Goal: Transaction & Acquisition: Purchase product/service

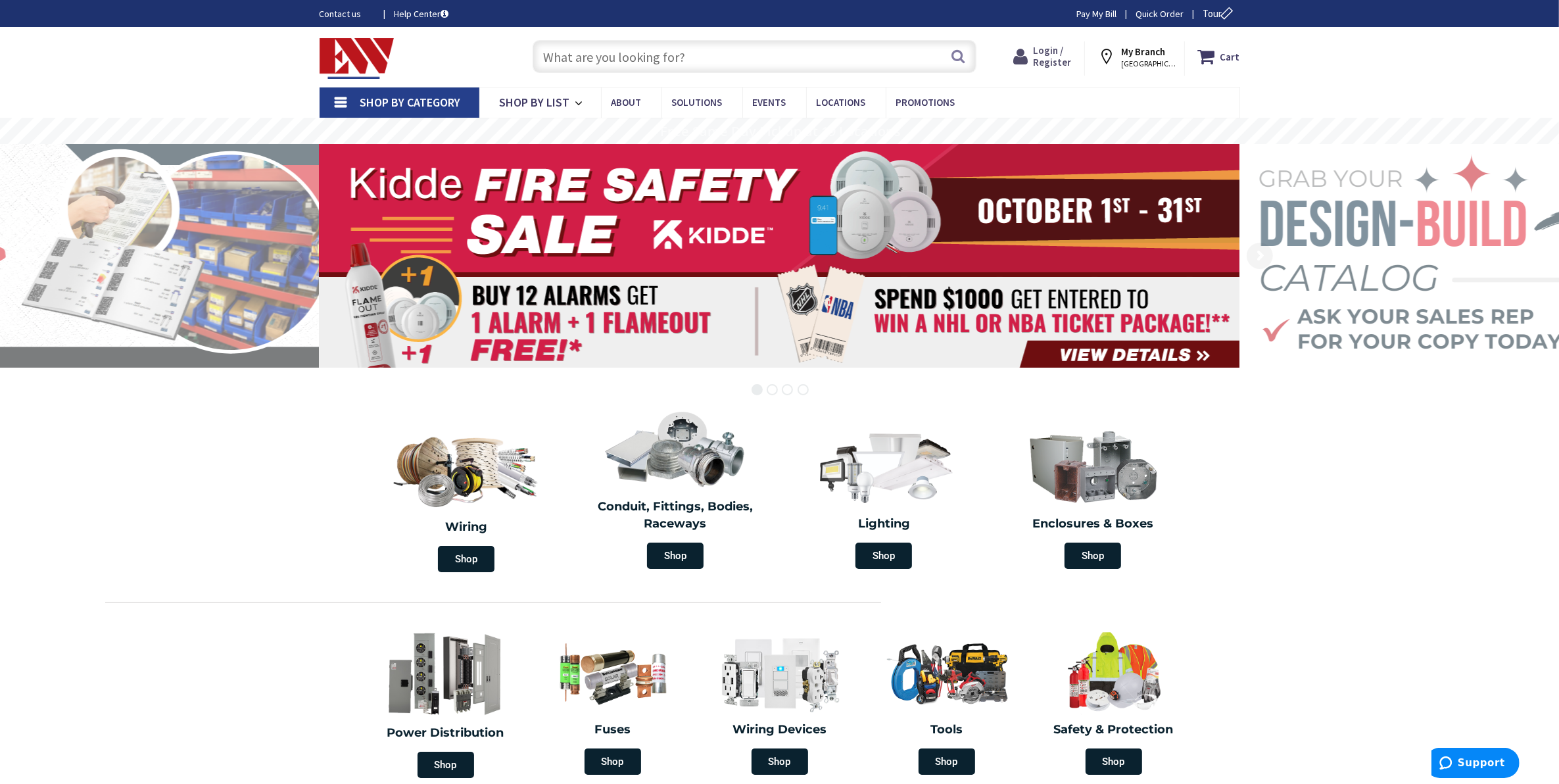
click at [1038, 57] on span "Login / Register" at bounding box center [1052, 56] width 38 height 24
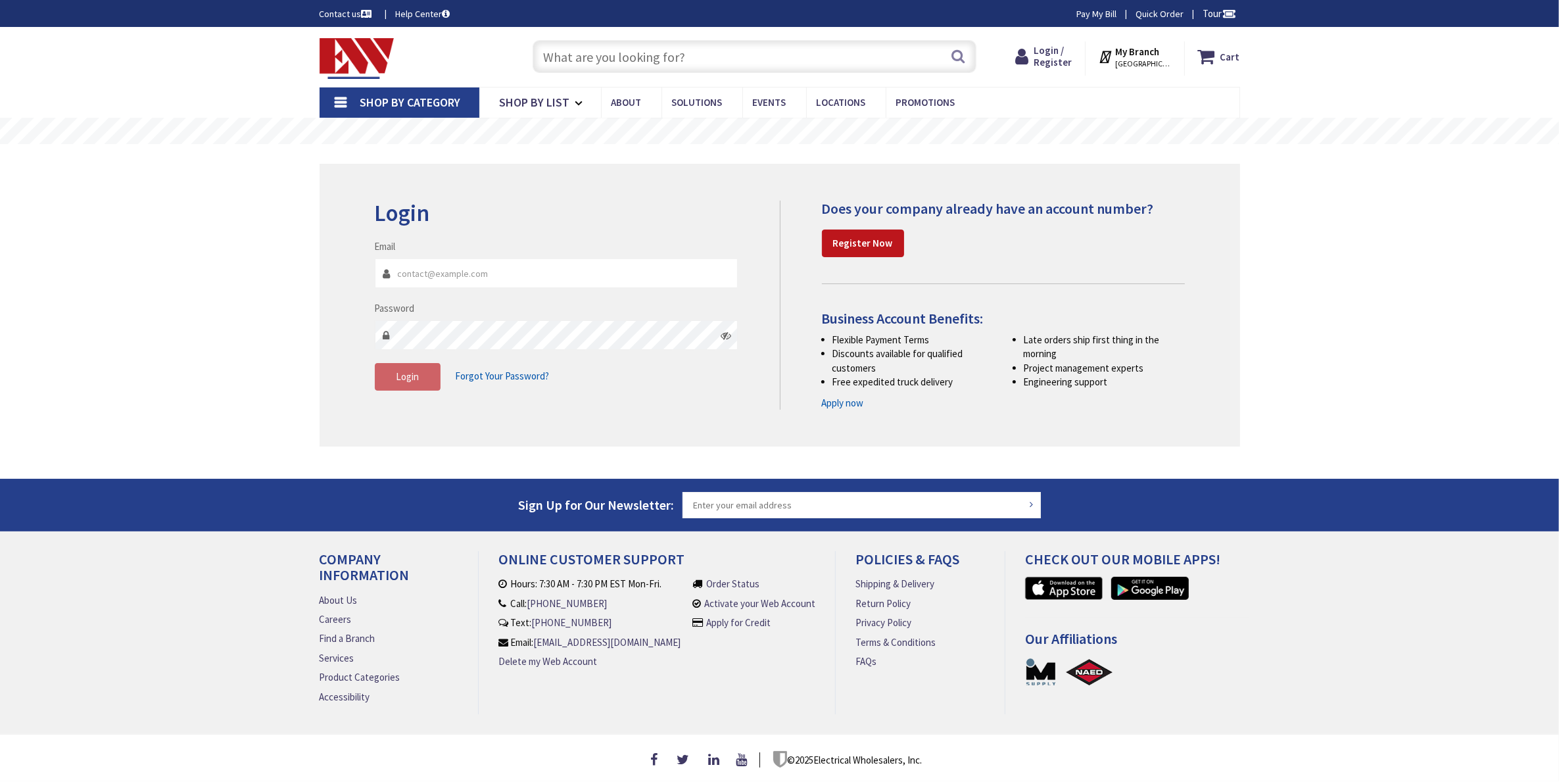
type input "bobn@tandtelectrical.com"
click at [1056, 56] on span "Login / Register" at bounding box center [1053, 56] width 38 height 24
click at [403, 376] on span "Login" at bounding box center [407, 376] width 23 height 13
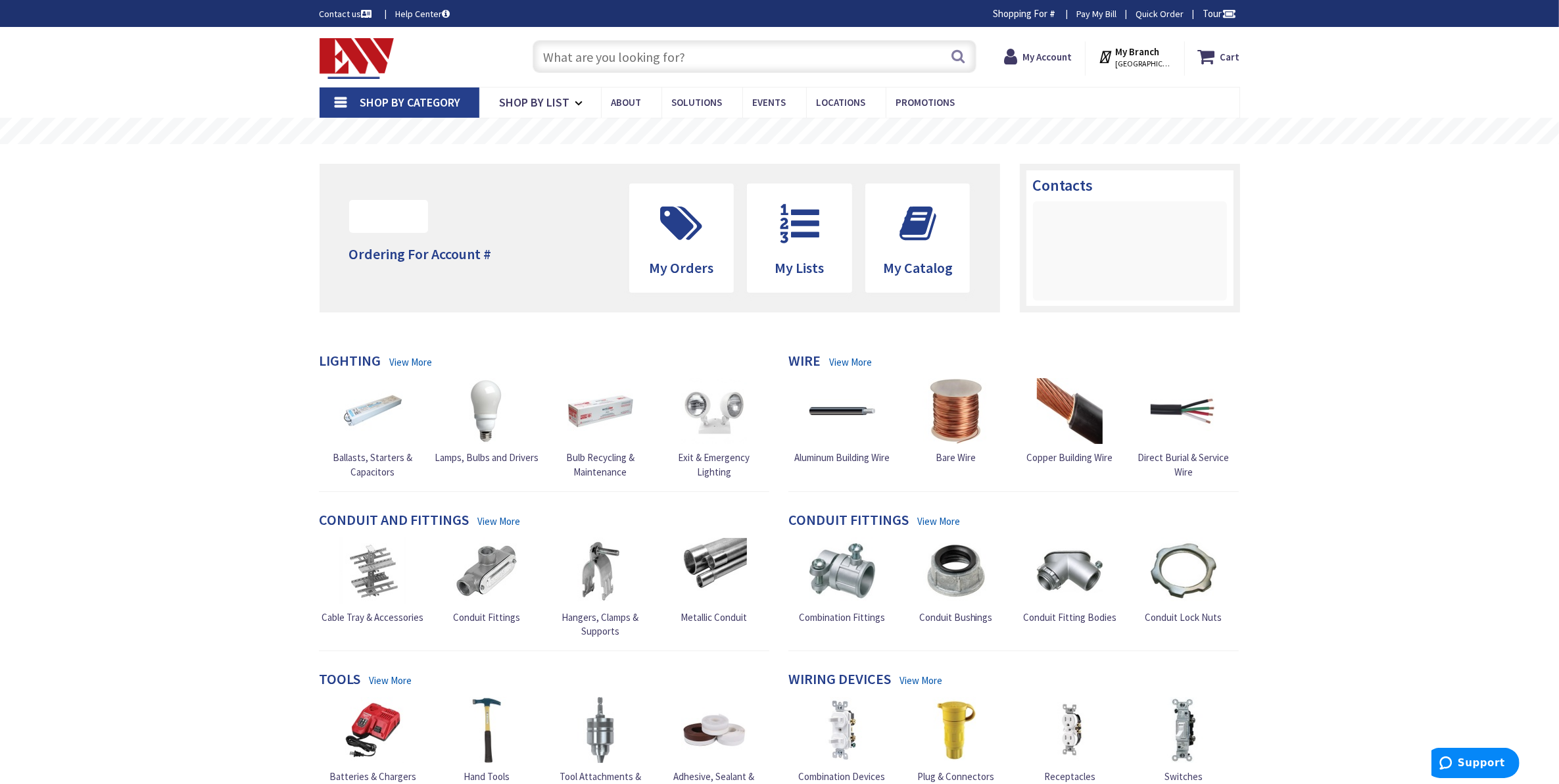
click at [578, 54] on input "text" at bounding box center [755, 56] width 444 height 33
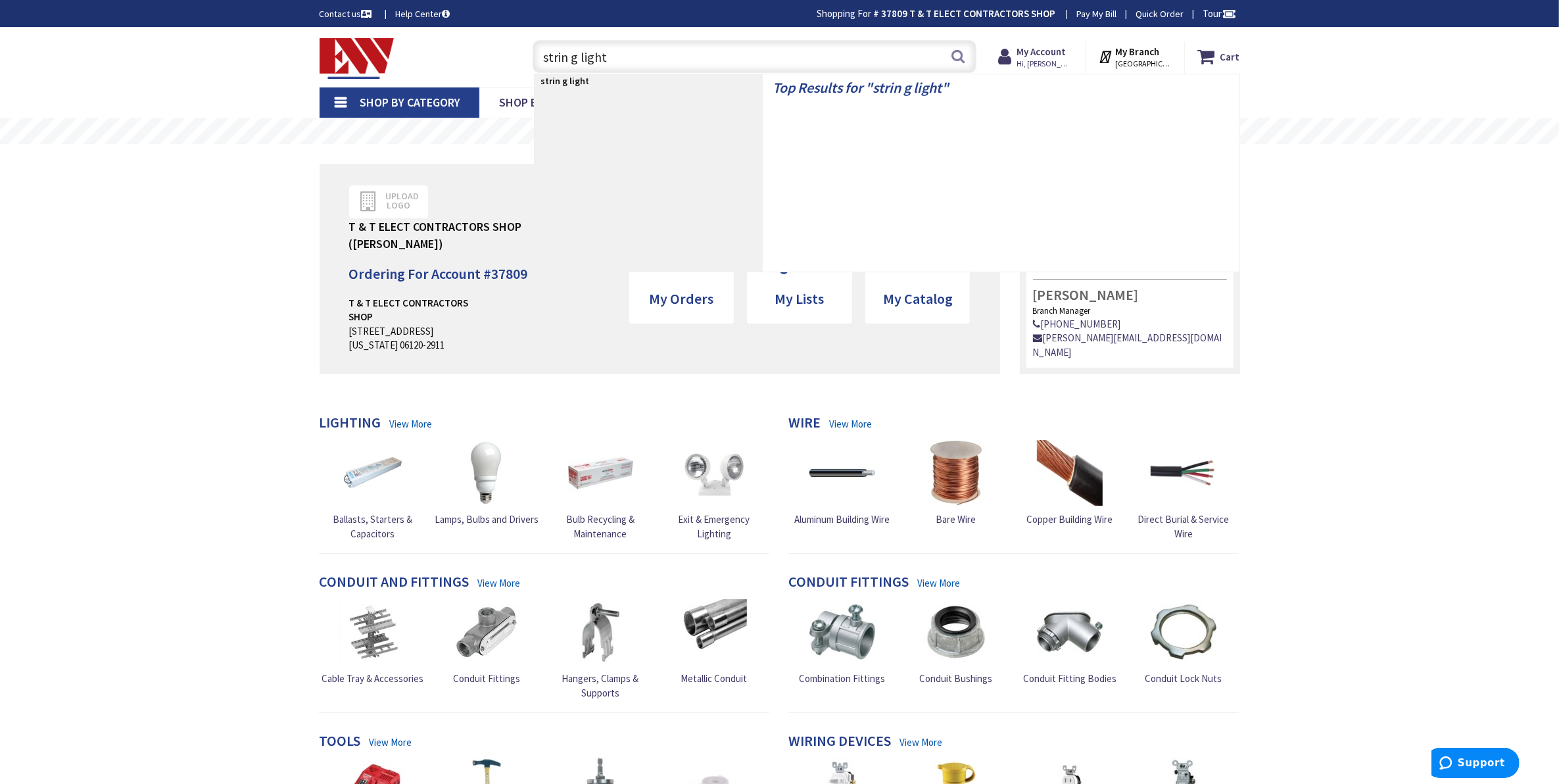
type input "strin g lights"
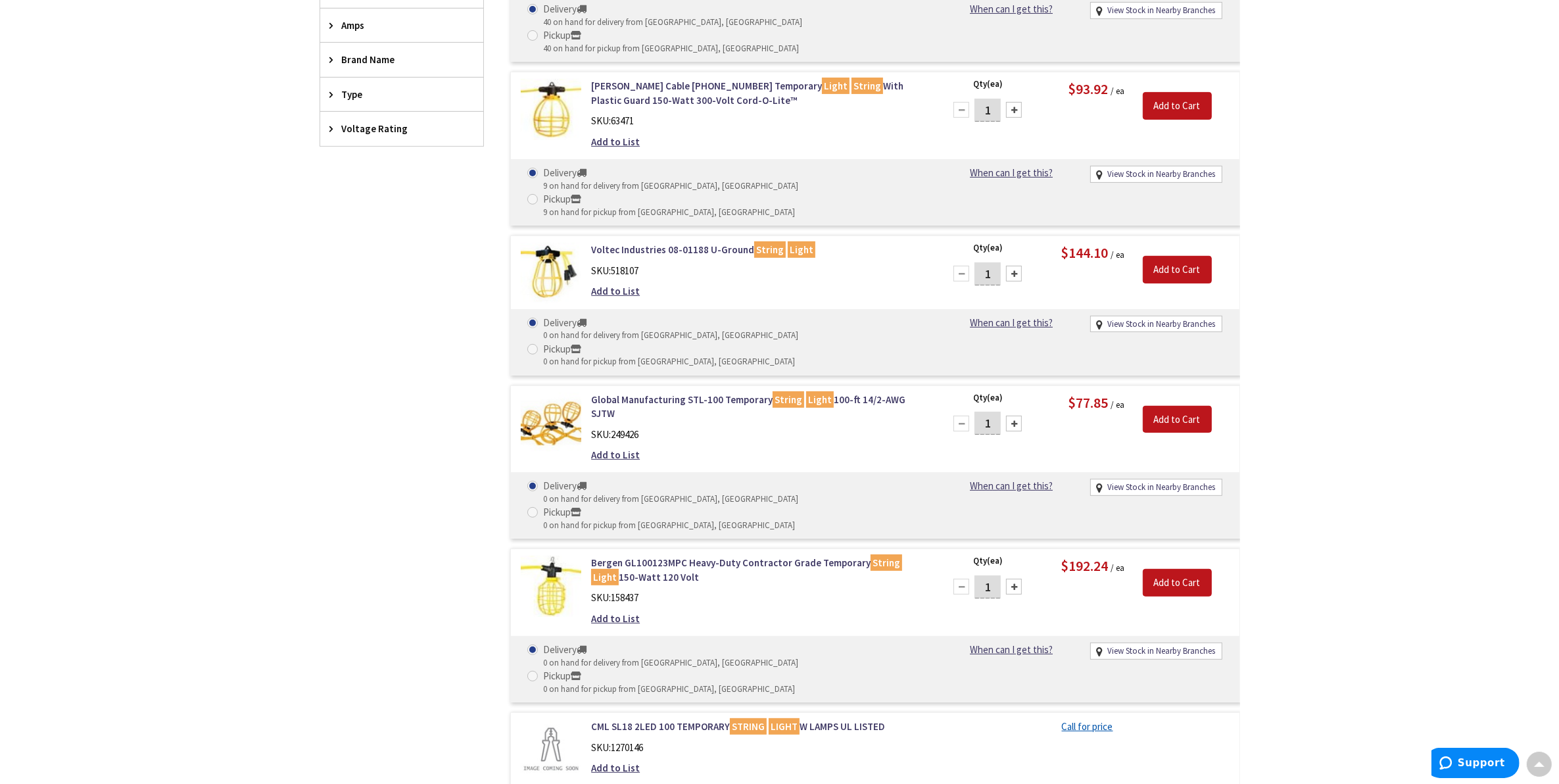
scroll to position [390, 0]
